Goal: Check status: Check status

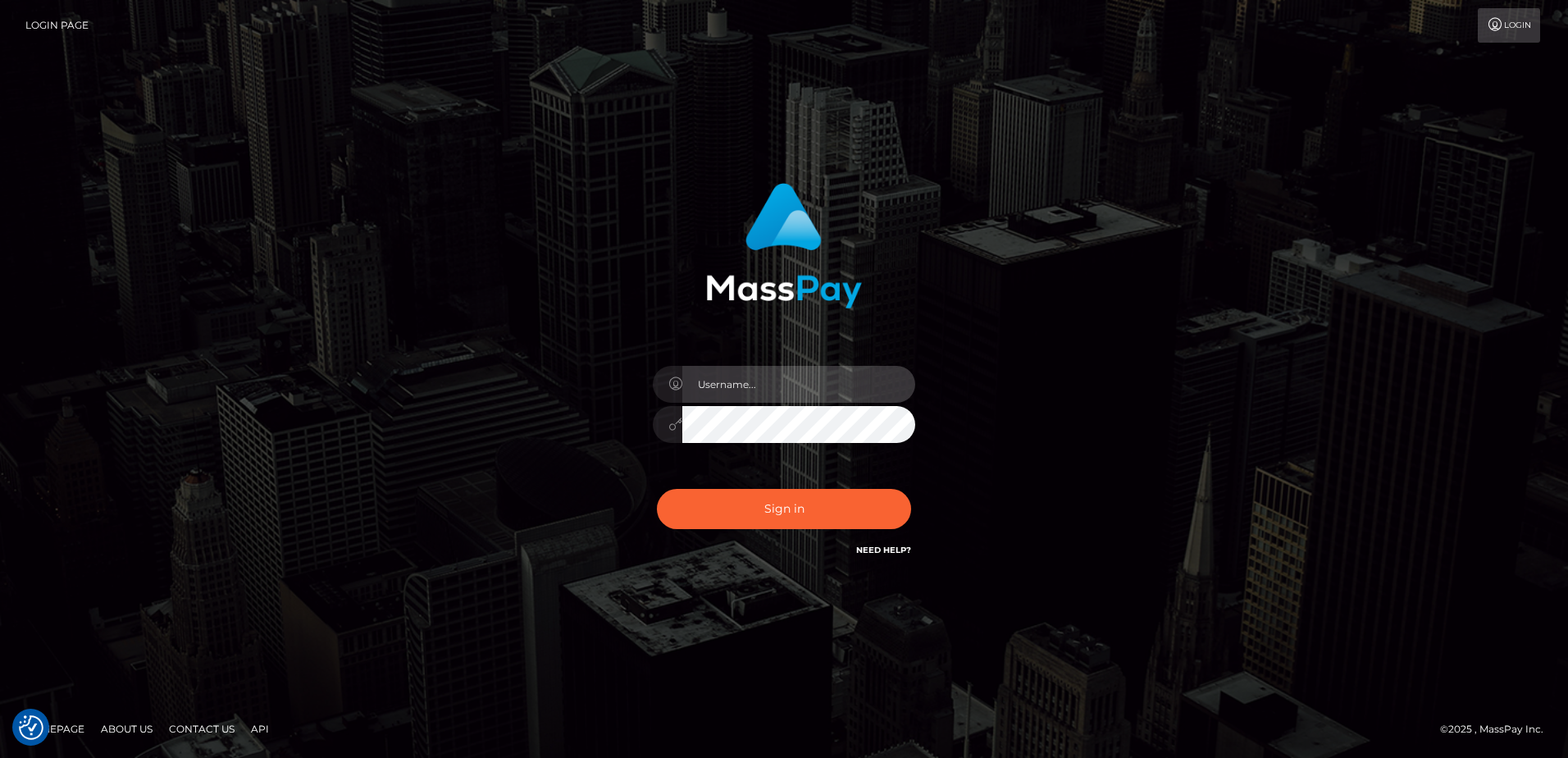
type input "Dan"
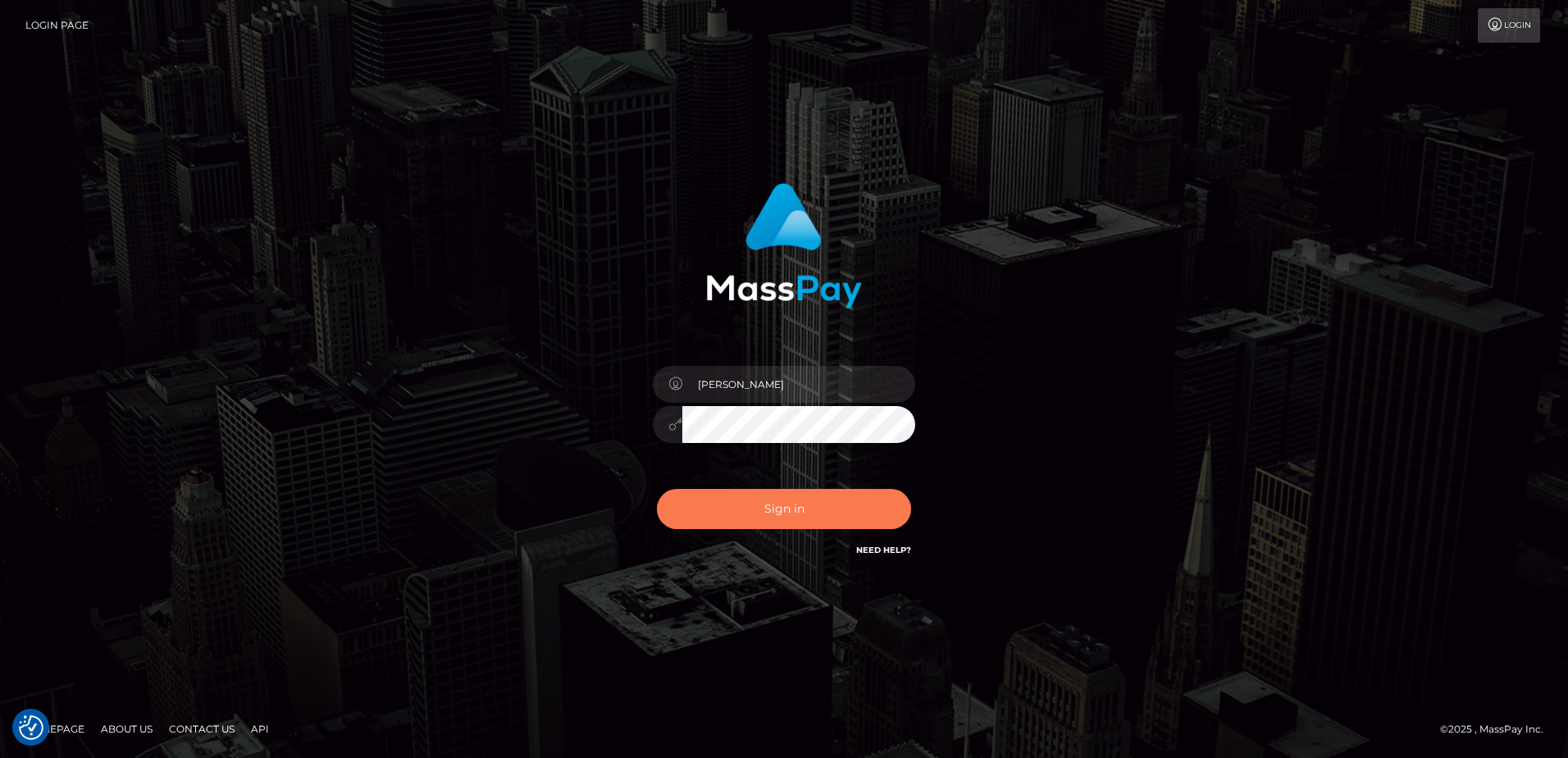
click at [779, 509] on button "Sign in" at bounding box center [784, 509] width 254 height 40
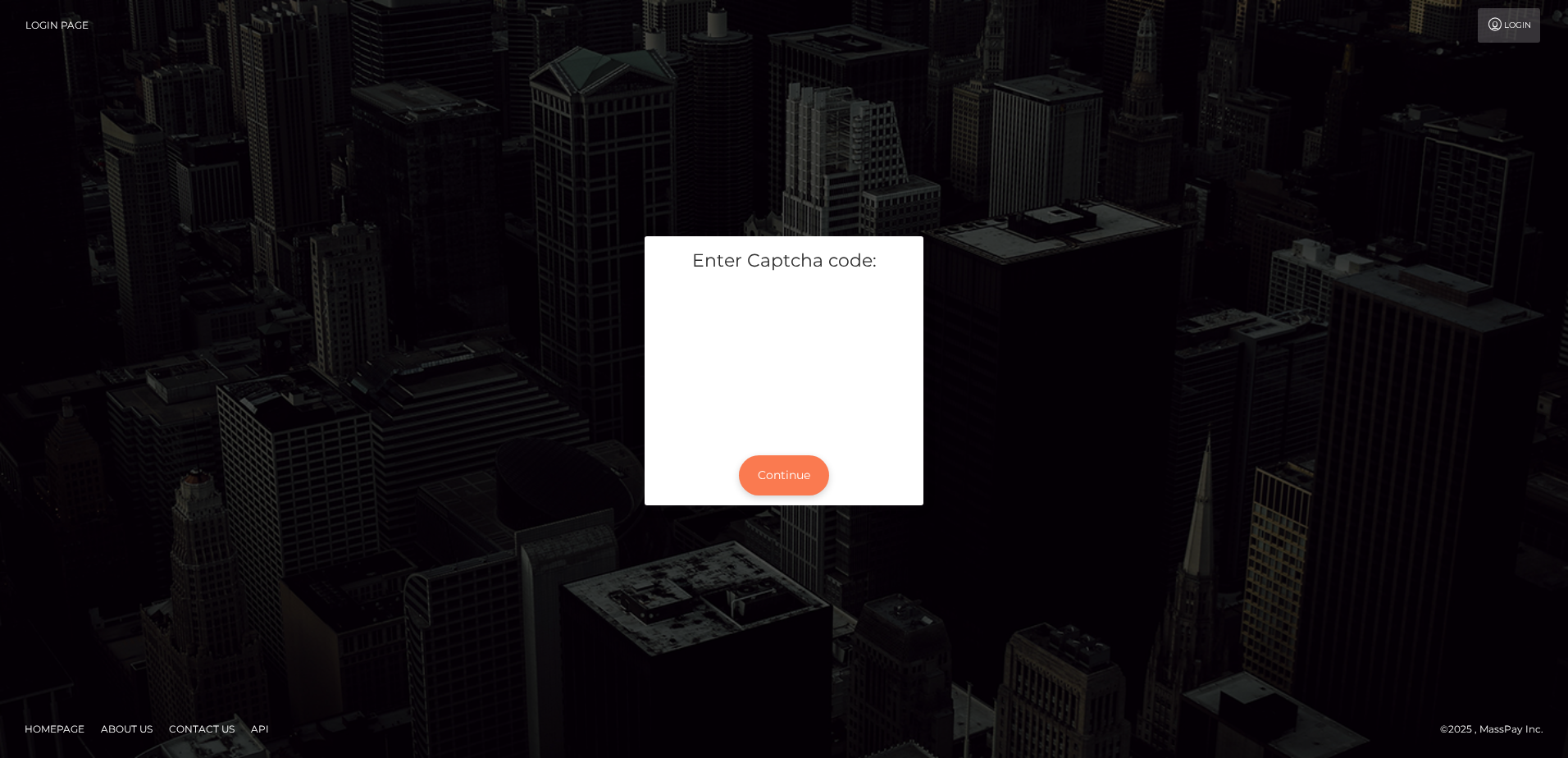
click at [796, 470] on button "Continue" at bounding box center [784, 475] width 91 height 40
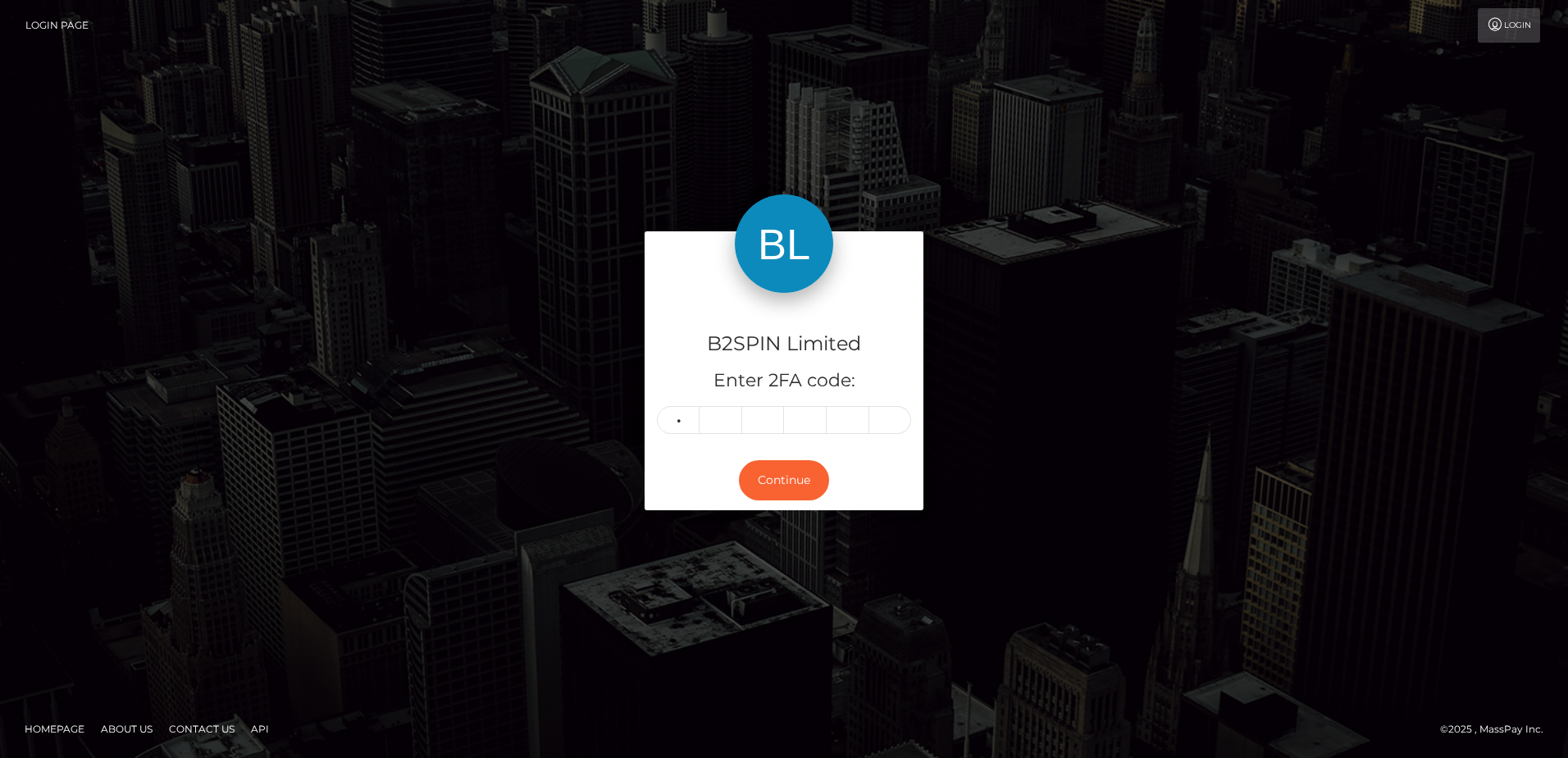
type input "6"
type input "5"
type input "1"
type input "3"
type input "0"
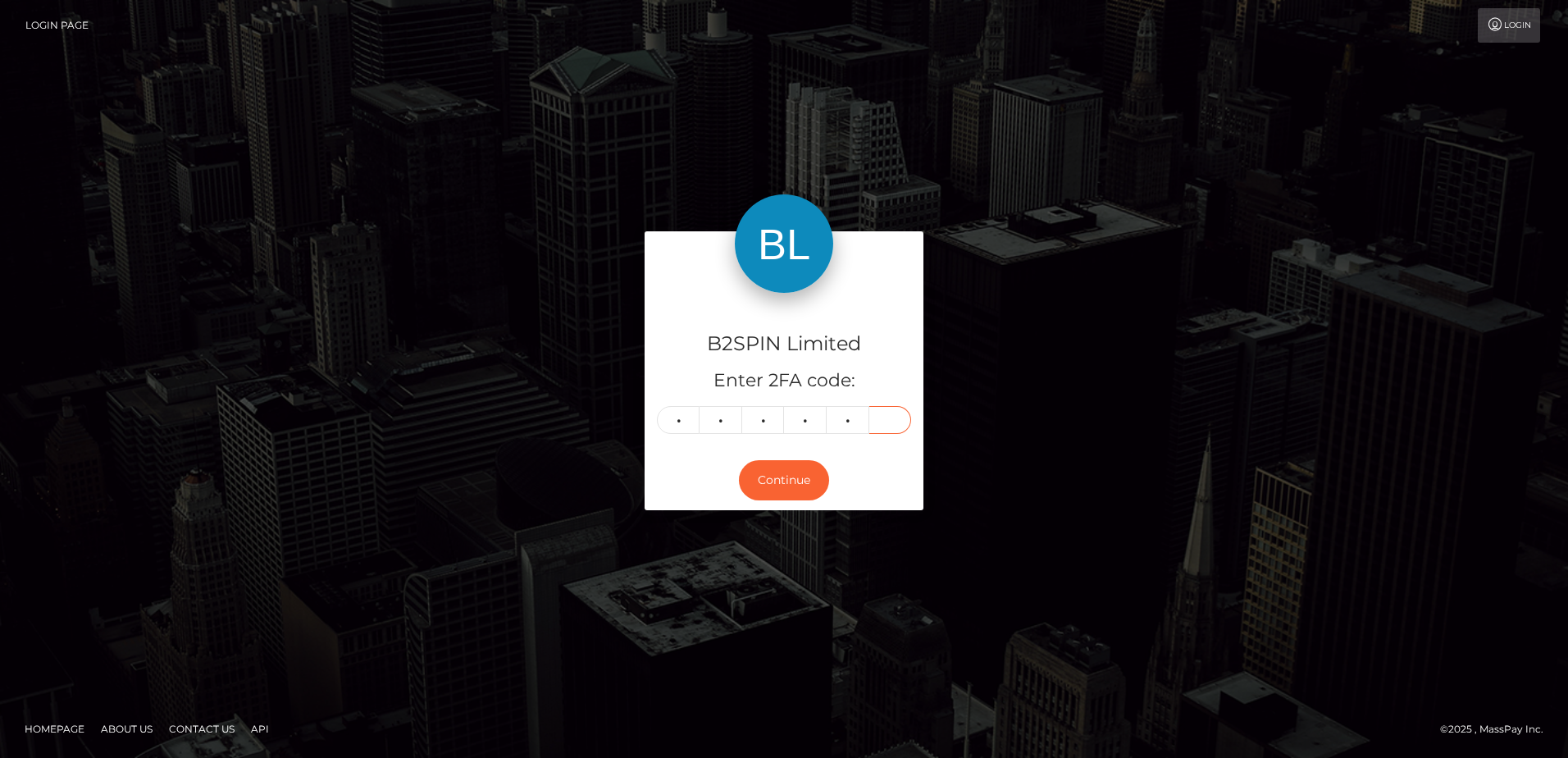
type input "6"
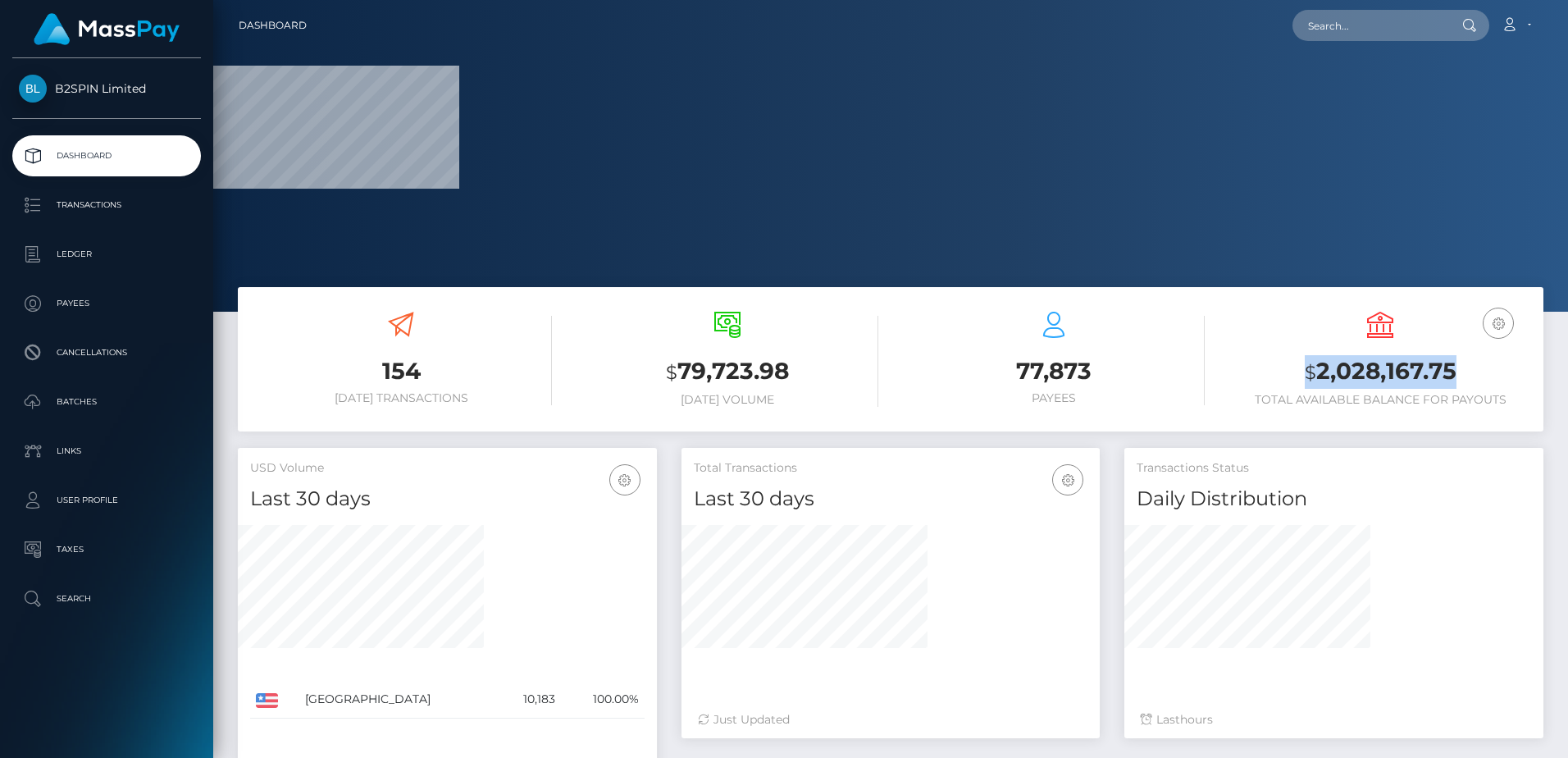
drag, startPoint x: 1450, startPoint y: 377, endPoint x: 1281, endPoint y: 374, distance: 169.0
click at [1281, 374] on h3 "$ 2,028,167.75" at bounding box center [1380, 372] width 301 height 34
copy h3 "$ 2,028,167.75"
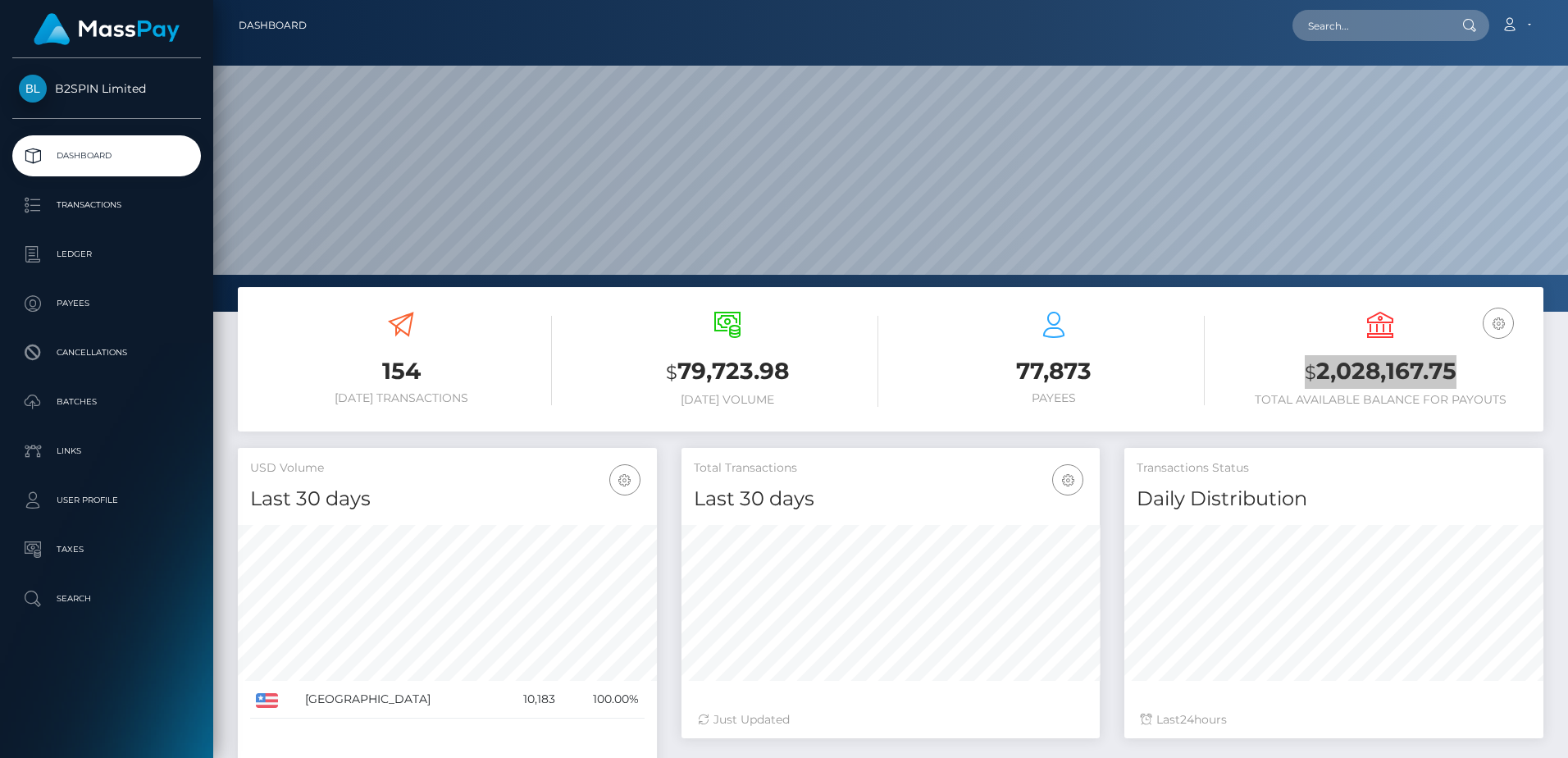
scroll to position [291, 418]
